Goal: Information Seeking & Learning: Understand process/instructions

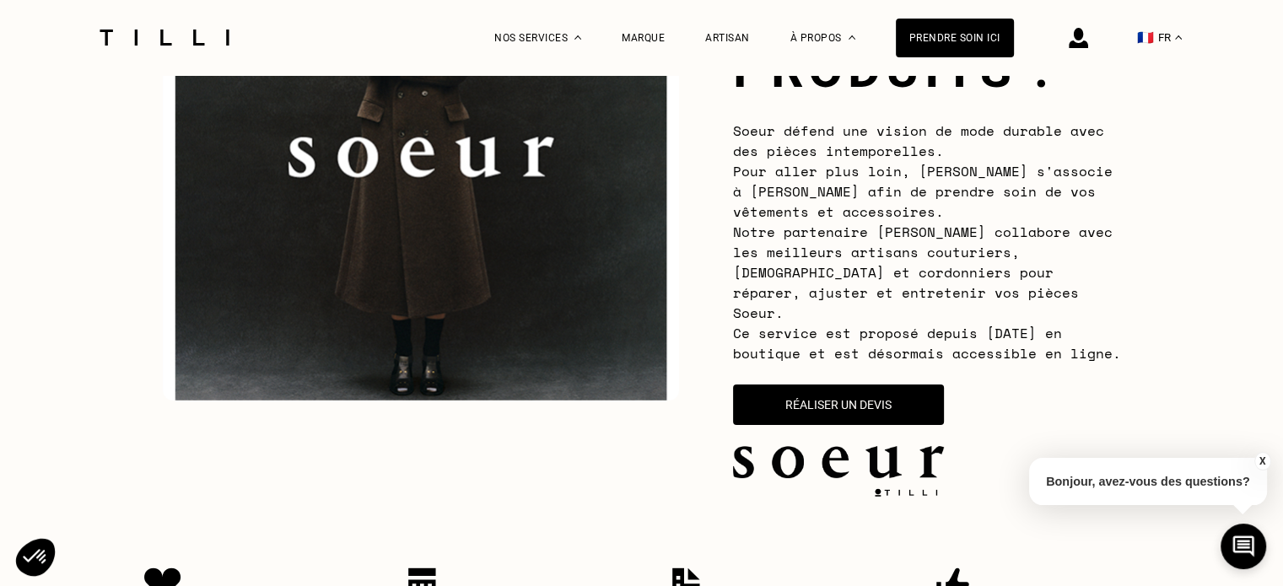
scroll to position [253, 0]
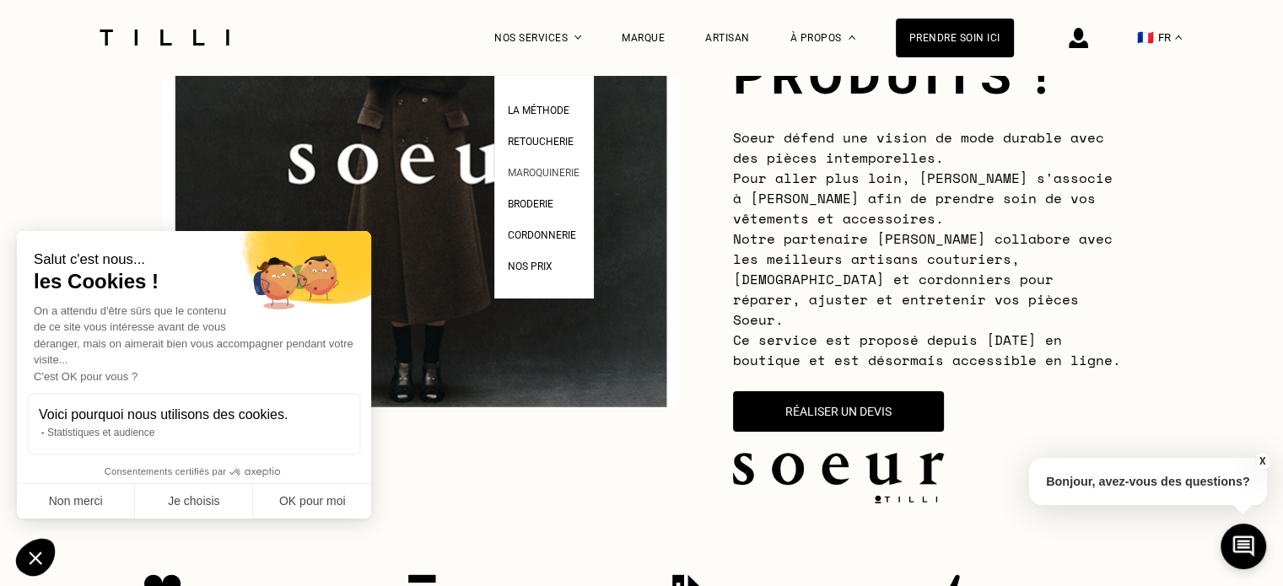
click at [567, 170] on span "Maroquinerie" at bounding box center [544, 173] width 72 height 12
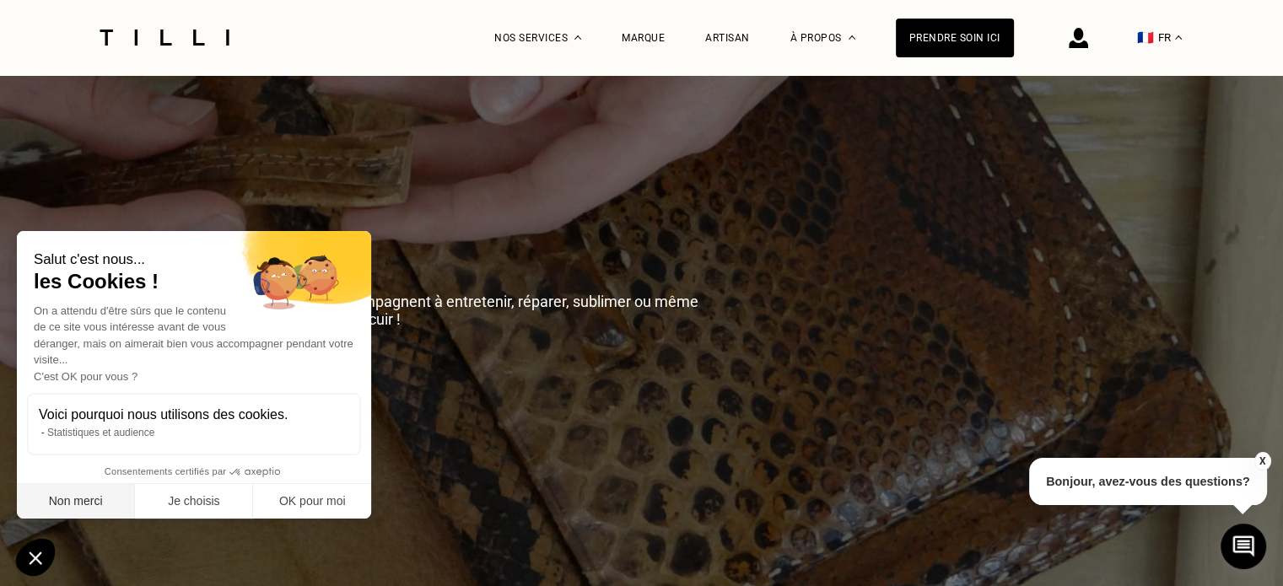
click at [91, 507] on button "Non merci" at bounding box center [76, 501] width 118 height 35
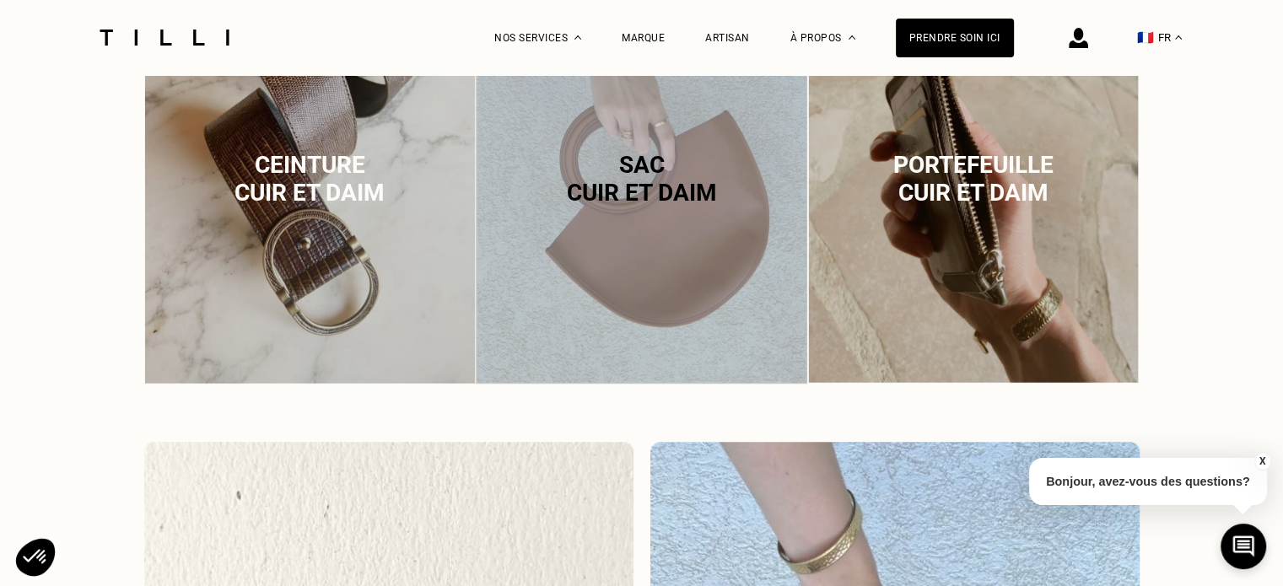
scroll to position [1349, 0]
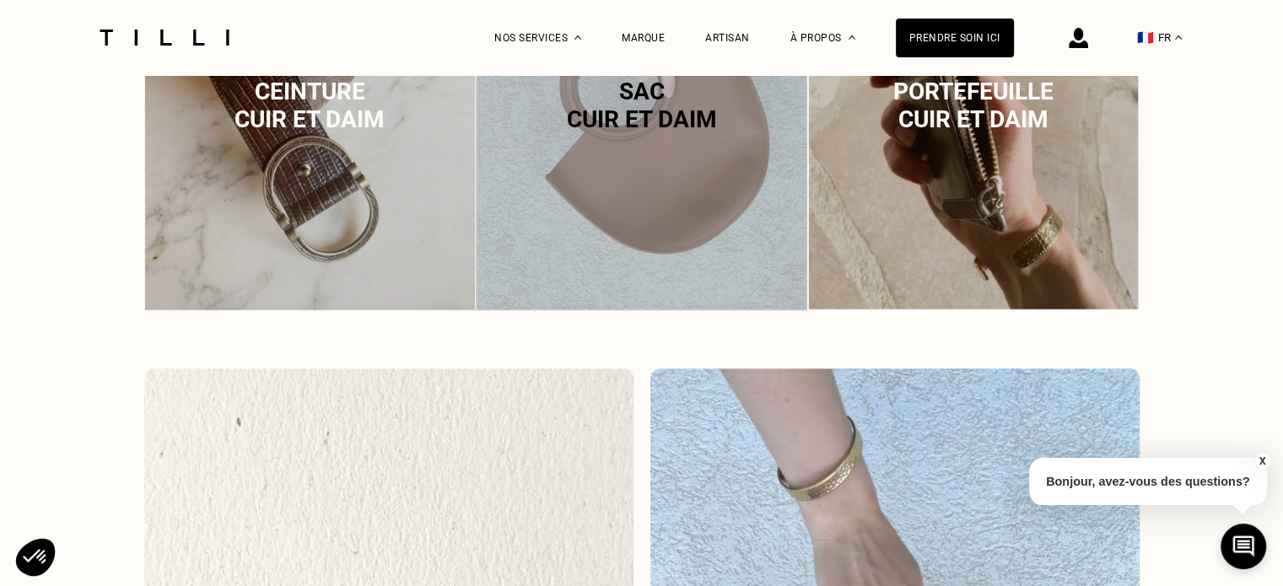
click at [665, 133] on span "cuir et daim" at bounding box center [641, 119] width 150 height 28
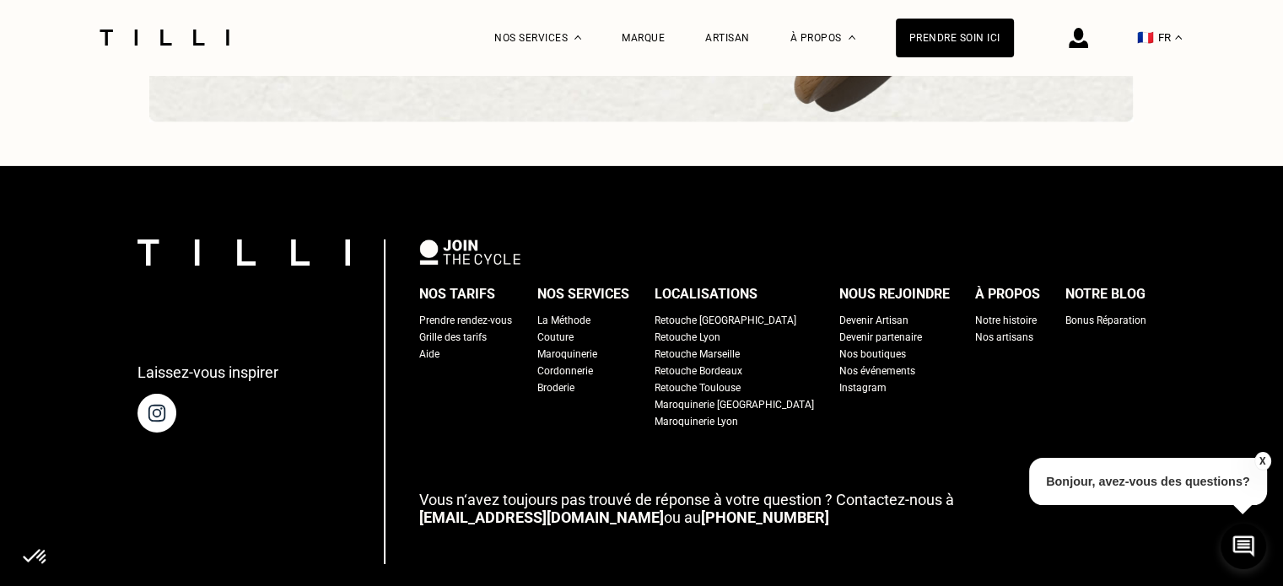
scroll to position [5533, 0]
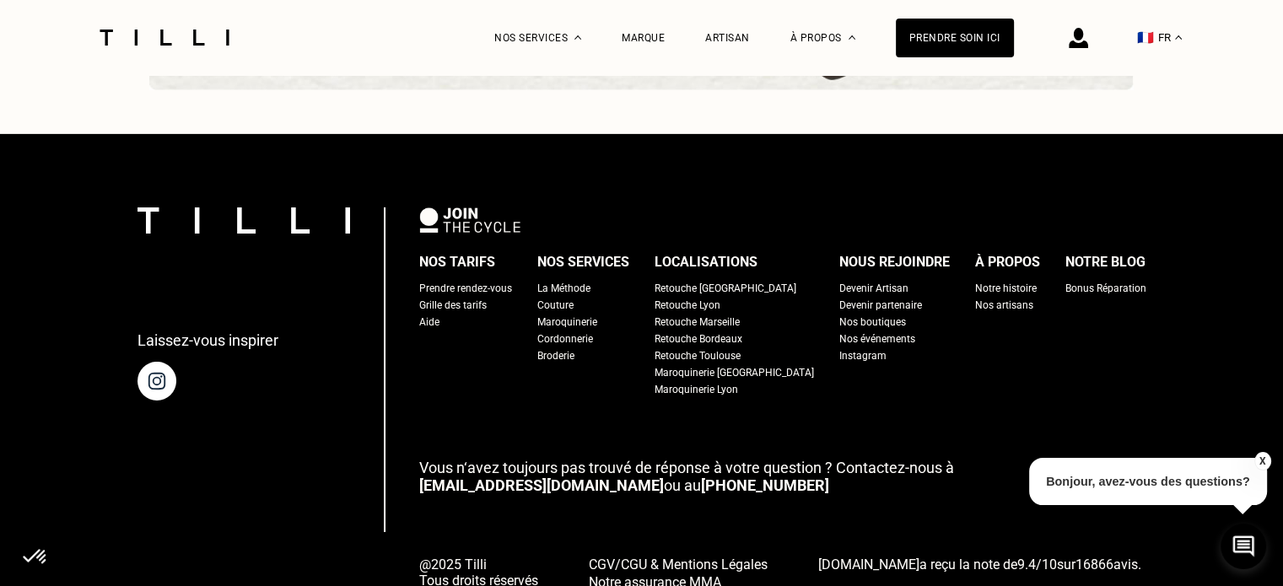
click at [463, 313] on div "Grille des tarifs" at bounding box center [452, 305] width 67 height 17
select select "FR"
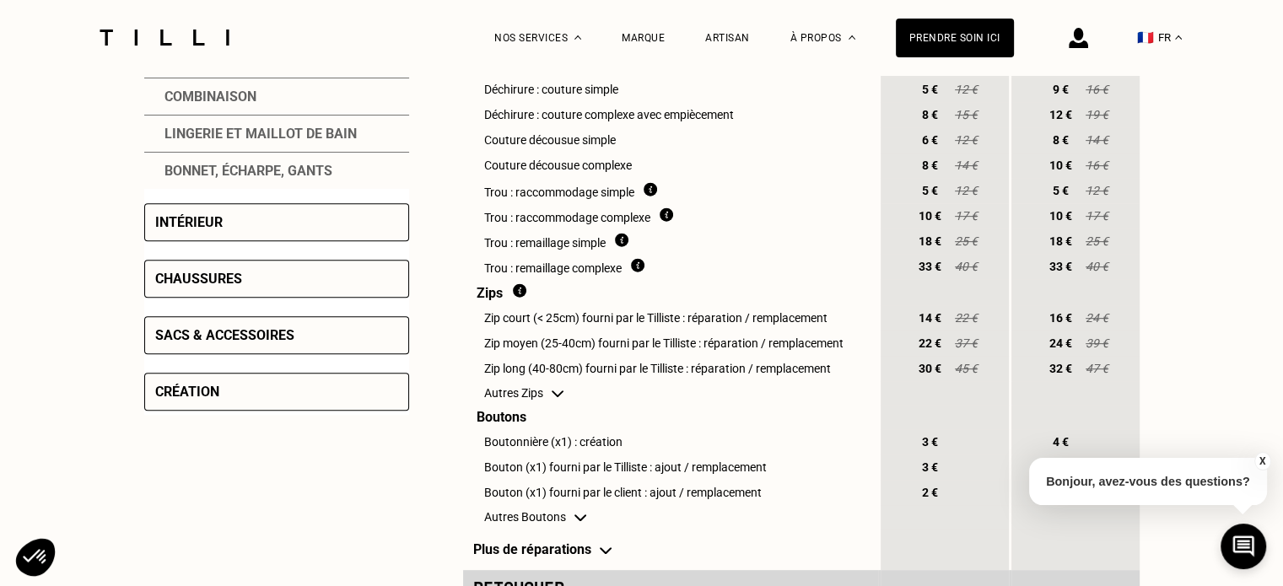
scroll to position [675, 0]
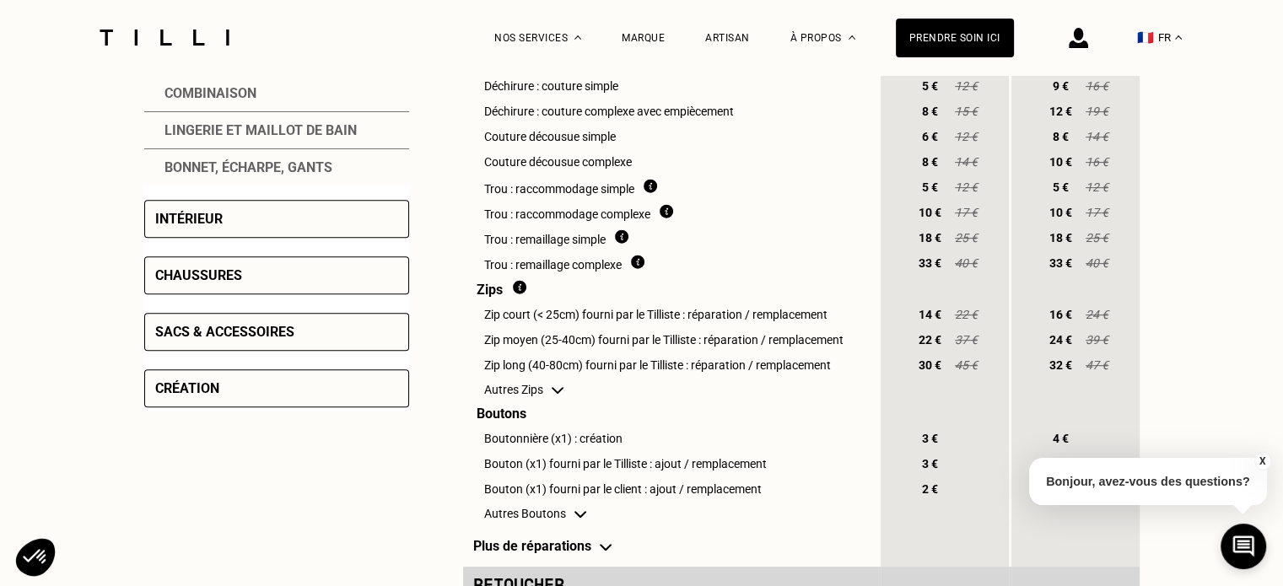
click at [267, 336] on div "Sacs & accessoires" at bounding box center [224, 332] width 139 height 16
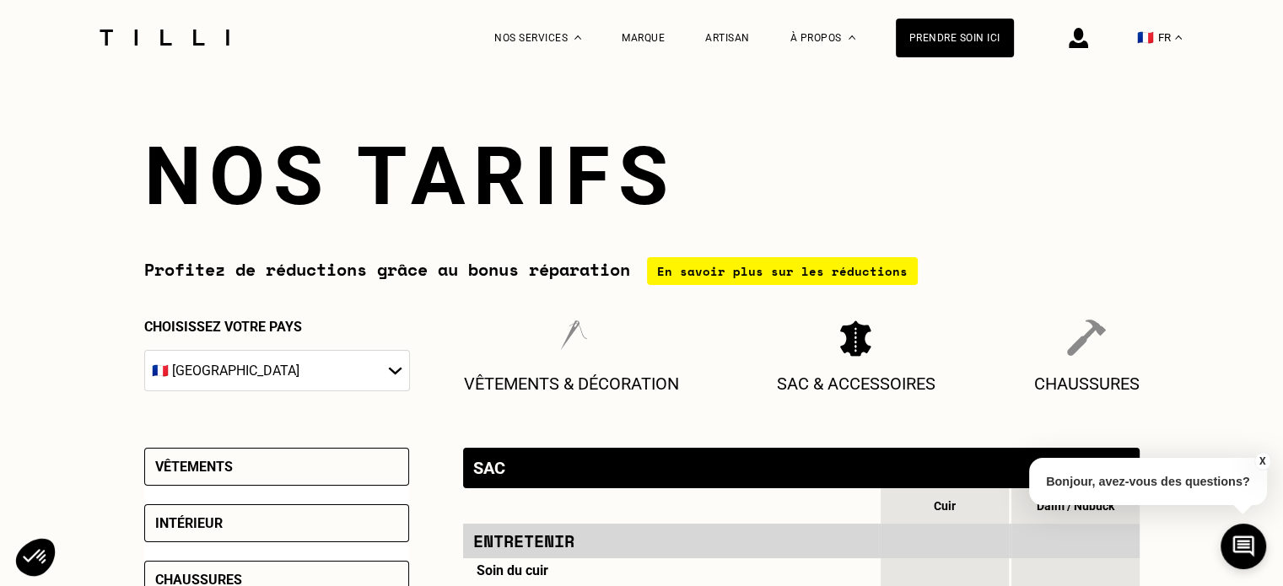
scroll to position [0, 0]
